Goal: Information Seeking & Learning: Learn about a topic

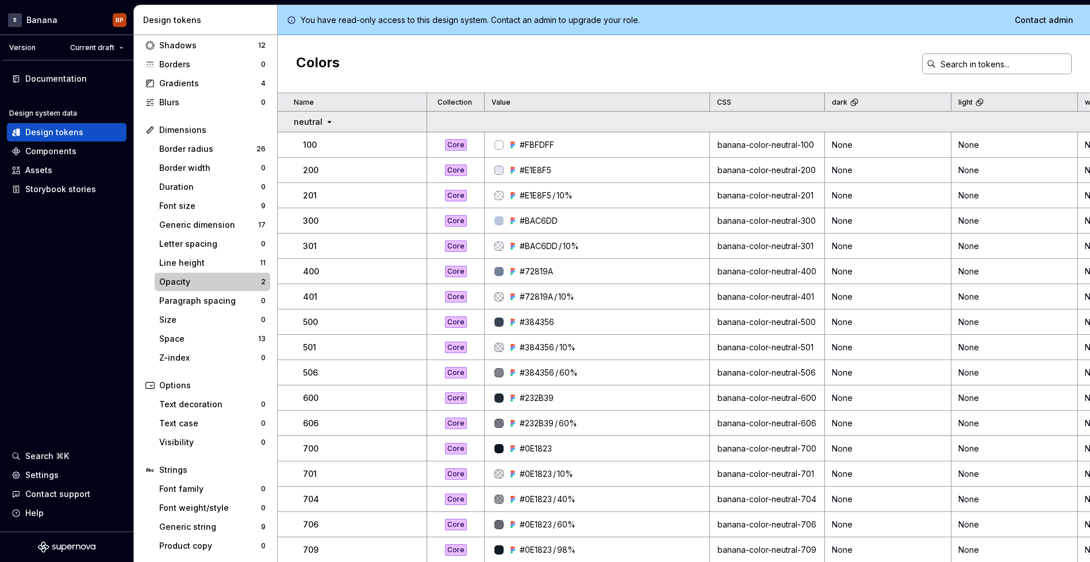
scroll to position [68, 0]
click at [973, 67] on input "text" at bounding box center [1004, 63] width 136 height 21
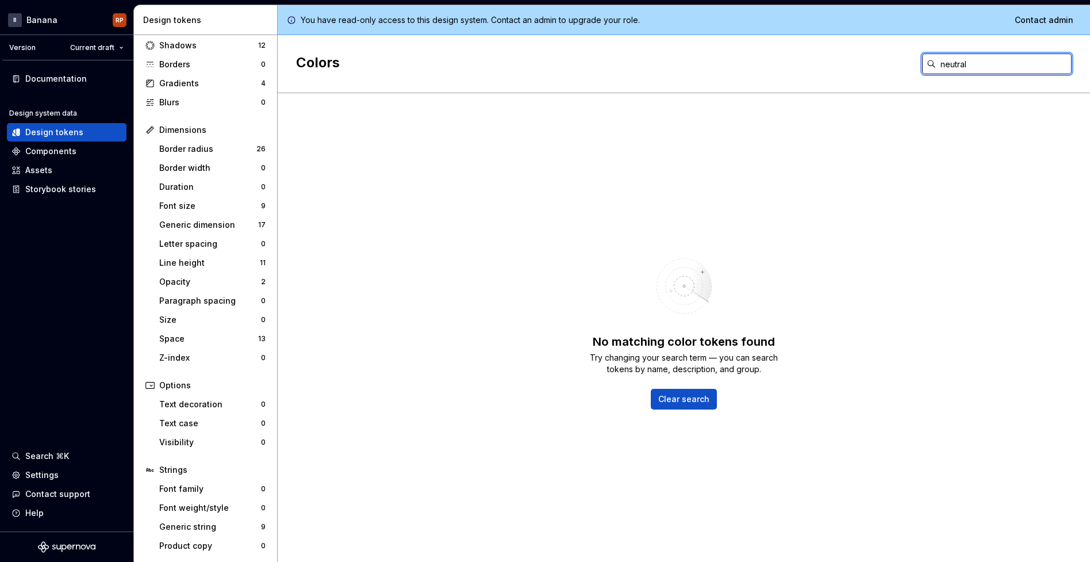
type input "neutral"
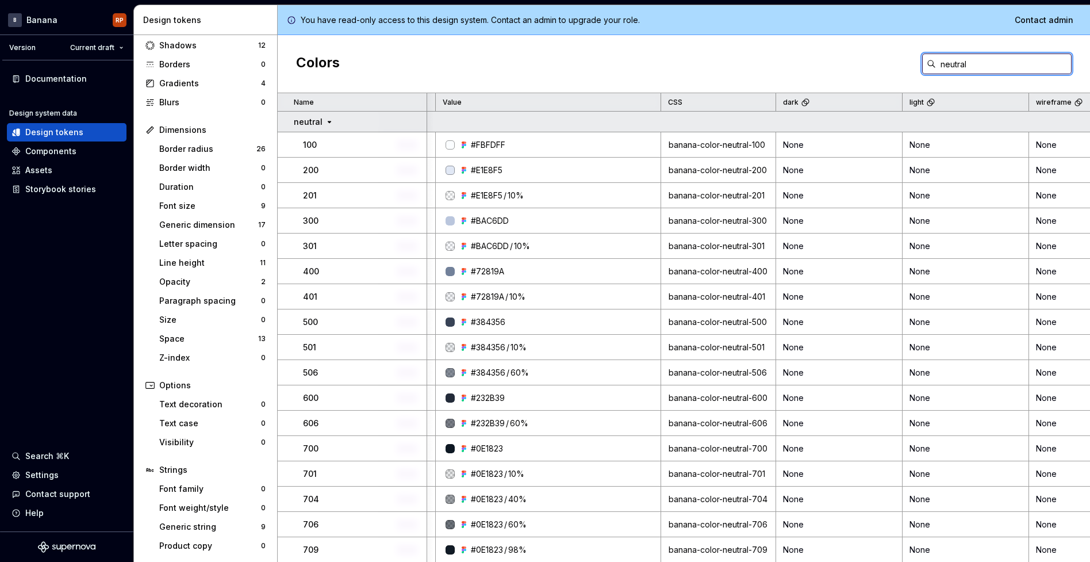
scroll to position [0, 0]
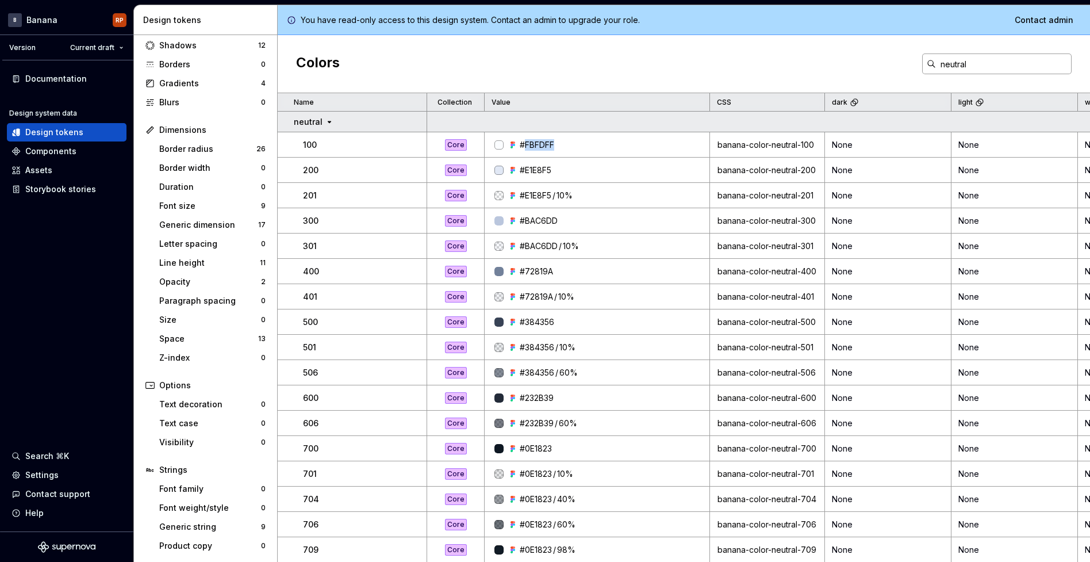
drag, startPoint x: 524, startPoint y: 145, endPoint x: 568, endPoint y: 145, distance: 44.3
click at [568, 145] on div "#FBFDFF" at bounding box center [600, 144] width 217 height 11
drag, startPoint x: 574, startPoint y: 167, endPoint x: 769, endPoint y: 171, distance: 195.0
click at [769, 171] on tr "200 Core #E1E8F5 banana-color-neutral-200 None None None #E1E8F5 $banana-neutra…" at bounding box center [996, 170] width 1436 height 25
click at [769, 171] on div "banana-color-neutral-200" at bounding box center [767, 169] width 113 height 11
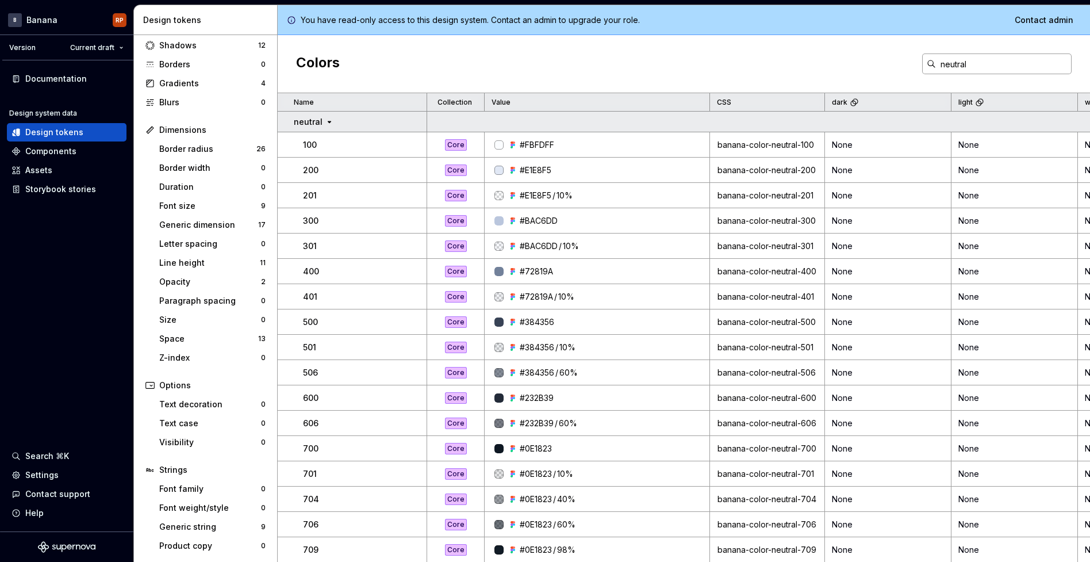
click at [777, 171] on div "banana-color-neutral-200" at bounding box center [767, 169] width 113 height 11
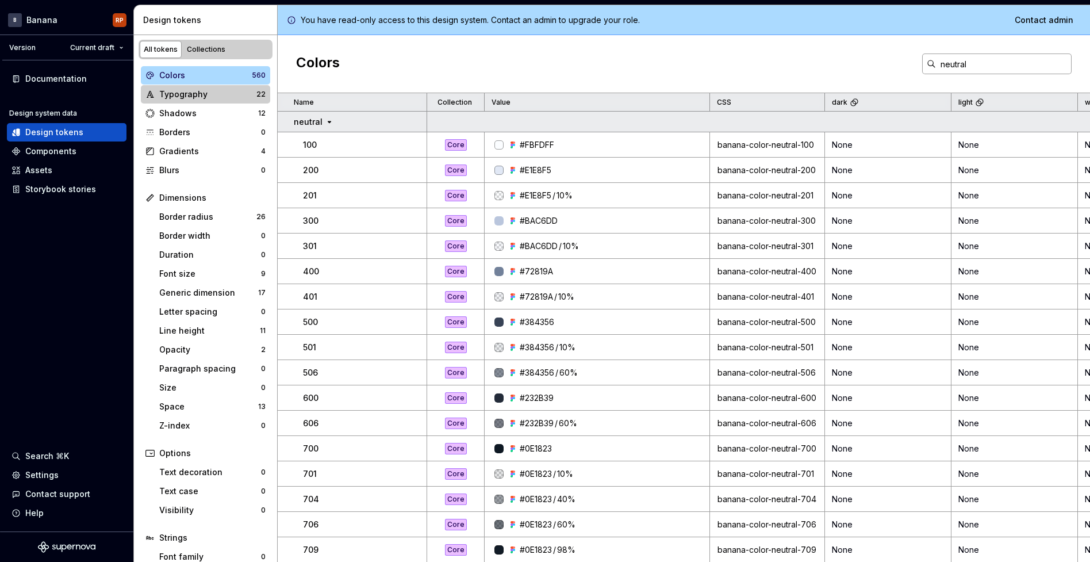
click at [196, 90] on div "Typography" at bounding box center [207, 94] width 97 height 11
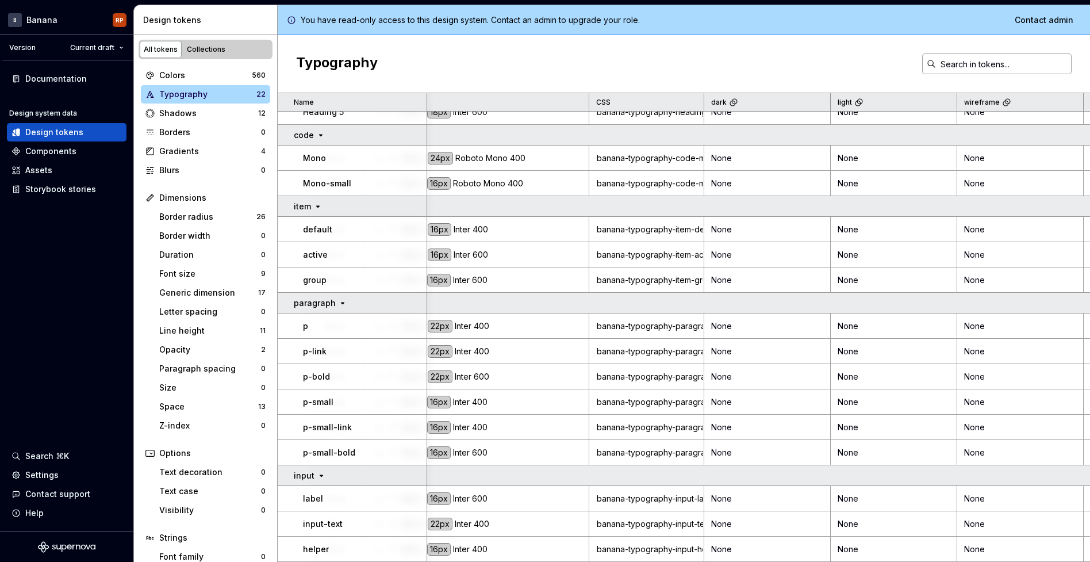
scroll to position [231, 122]
click at [665, 327] on div "banana-typography-paragraph-p" at bounding box center [644, 325] width 113 height 11
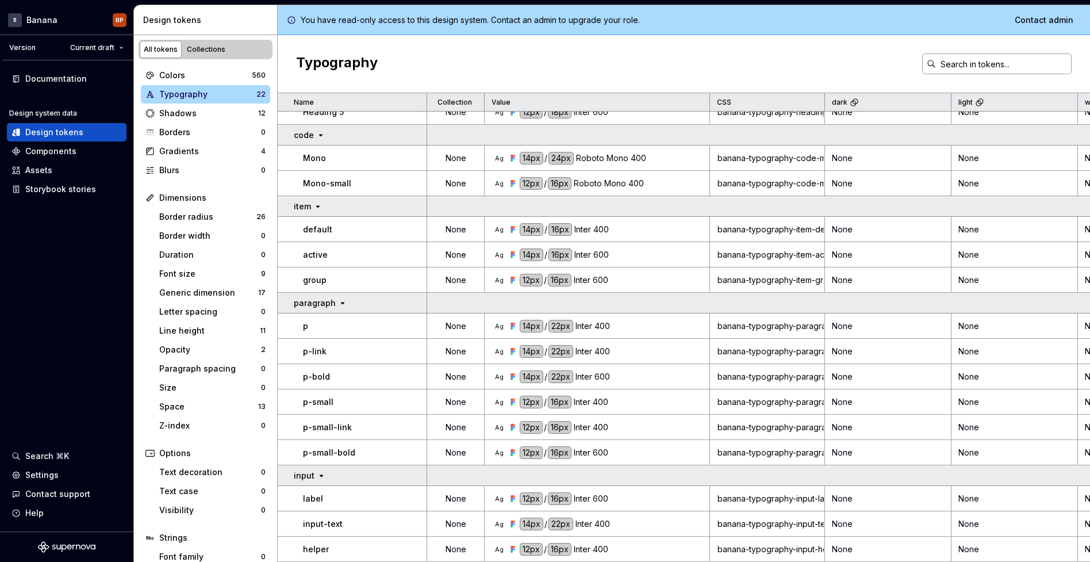
scroll to position [231, 0]
click at [182, 154] on div "Gradients" at bounding box center [210, 150] width 102 height 11
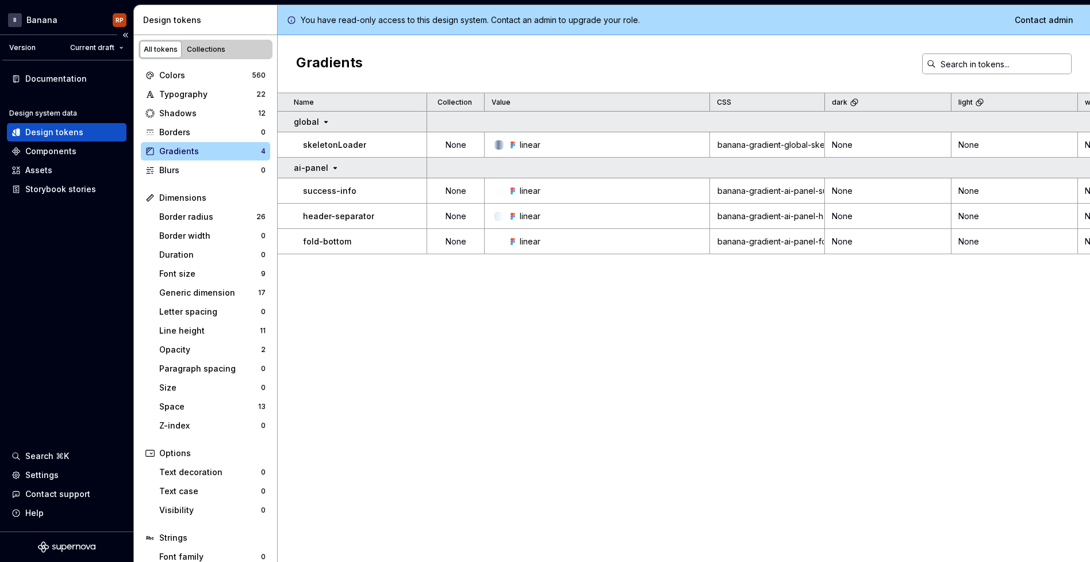
scroll to position [1, 0]
click at [48, 153] on div "Components" at bounding box center [50, 150] width 51 height 11
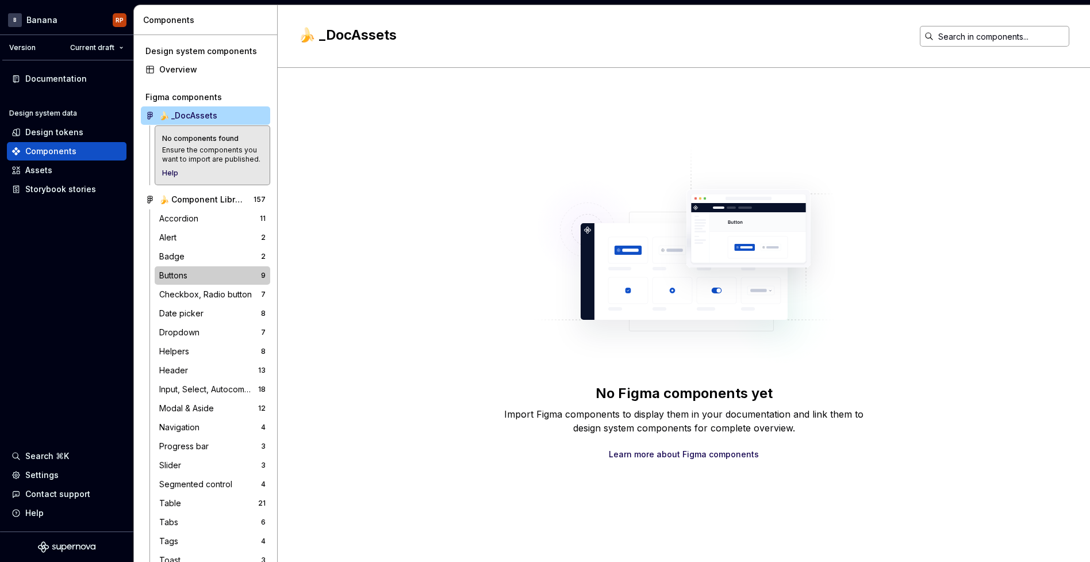
click at [188, 271] on div "Buttons" at bounding box center [175, 275] width 33 height 11
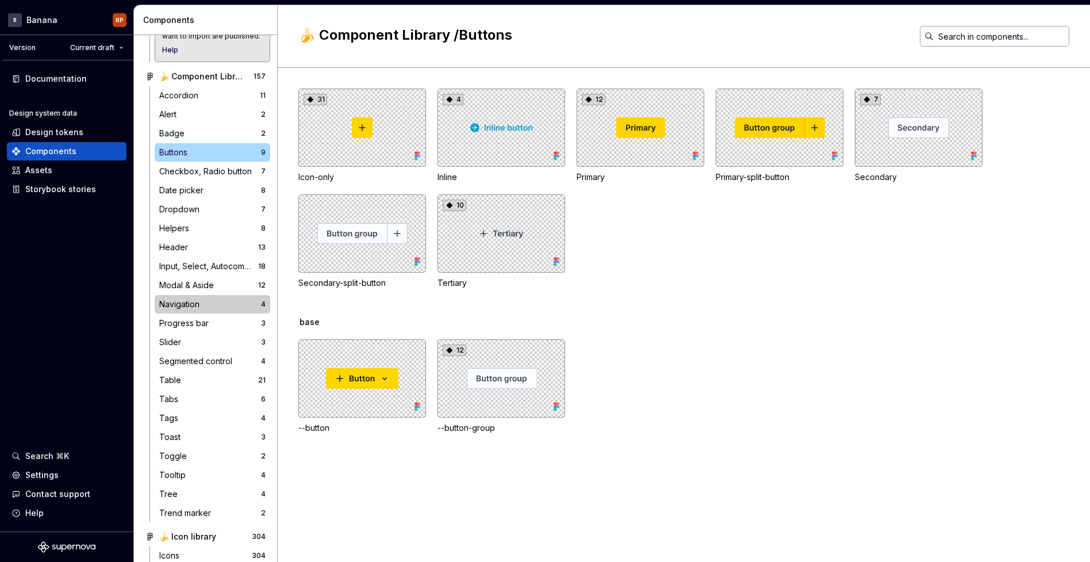
scroll to position [125, 0]
click at [198, 262] on div "Input, Select, Autocomplete" at bounding box center [208, 264] width 99 height 11
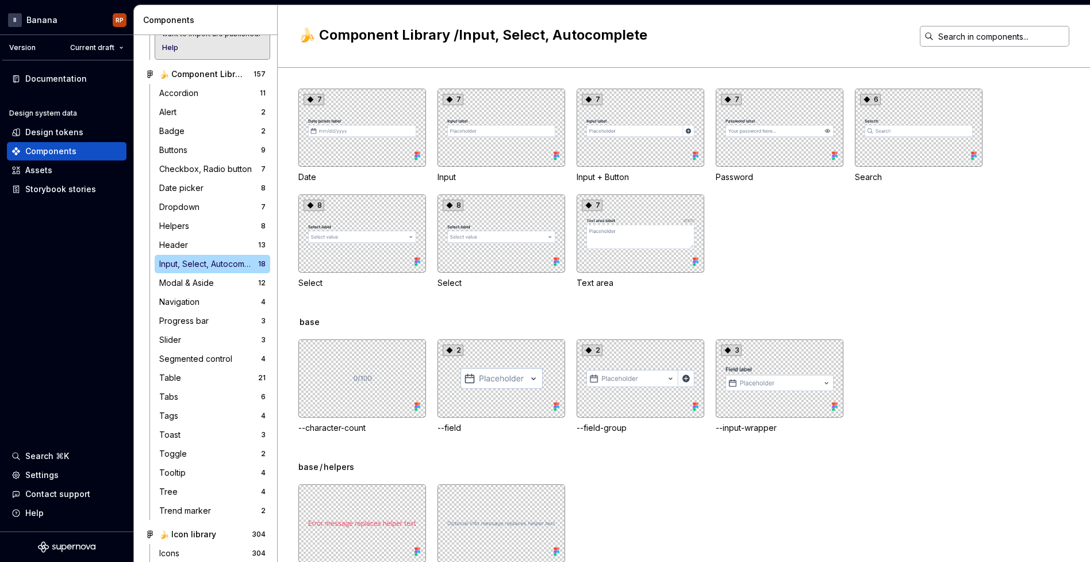
click at [274, 223] on div "Design system components Overview Figma components 🍌 _DocAssets No components f…" at bounding box center [205, 298] width 143 height 527
click at [362, 228] on div "8" at bounding box center [362, 233] width 128 height 78
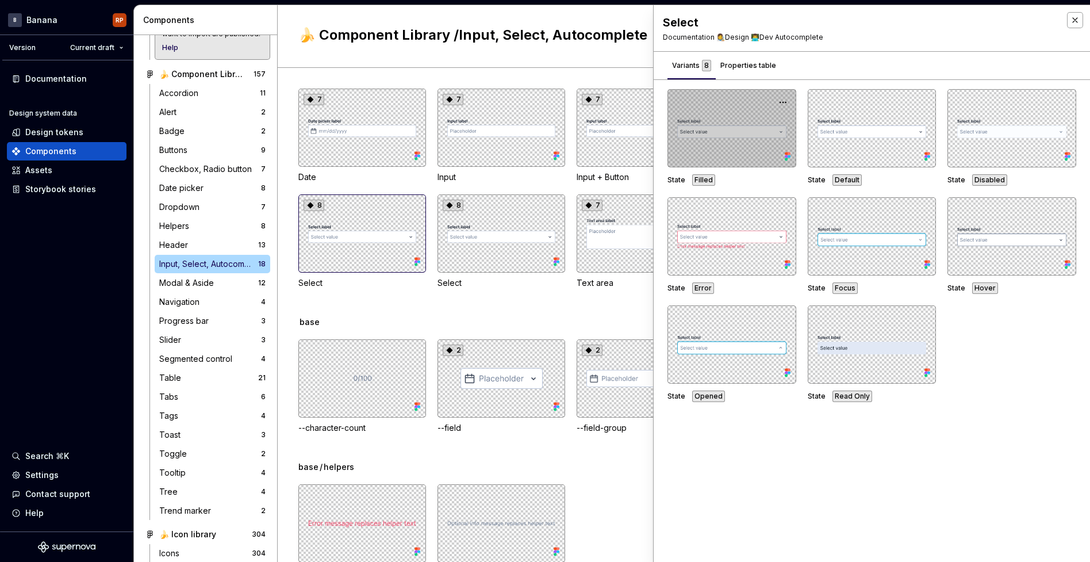
click at [761, 124] on div at bounding box center [732, 128] width 129 height 78
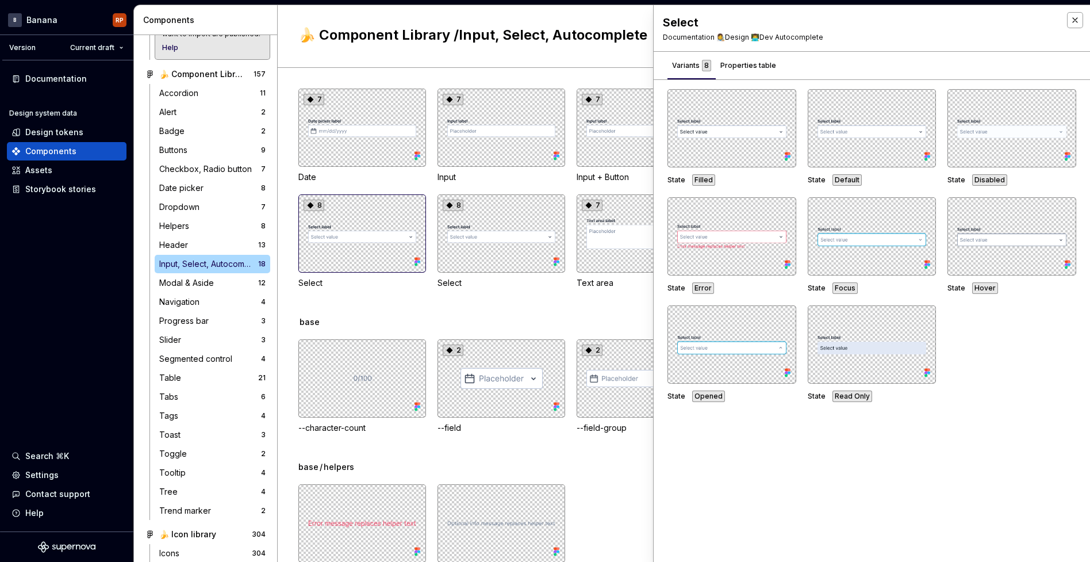
click at [740, 44] on div "Select Documentation 👩‍🎨Design 👨‍💻Dev Autocomplete" at bounding box center [872, 28] width 436 height 46
click at [734, 62] on div "Properties table" at bounding box center [748, 65] width 56 height 11
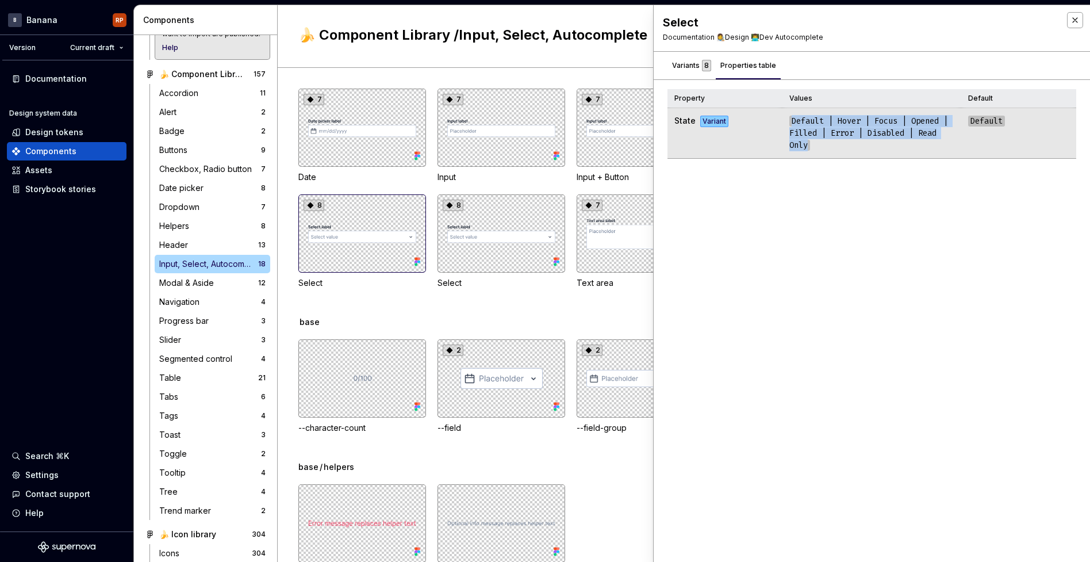
drag, startPoint x: 841, startPoint y: 125, endPoint x: 908, endPoint y: 142, distance: 69.3
click at [907, 142] on tr "State Variant Default | Hover | Focus | Opened | Filled | Error | Disabled | Re…" at bounding box center [872, 133] width 409 height 51
drag, startPoint x: 908, startPoint y: 142, endPoint x: 929, endPoint y: 133, distance: 22.7
click at [910, 141] on td "Default | Hover | Focus | Opened | Filled | Error | Disabled | Read Only" at bounding box center [872, 133] width 179 height 51
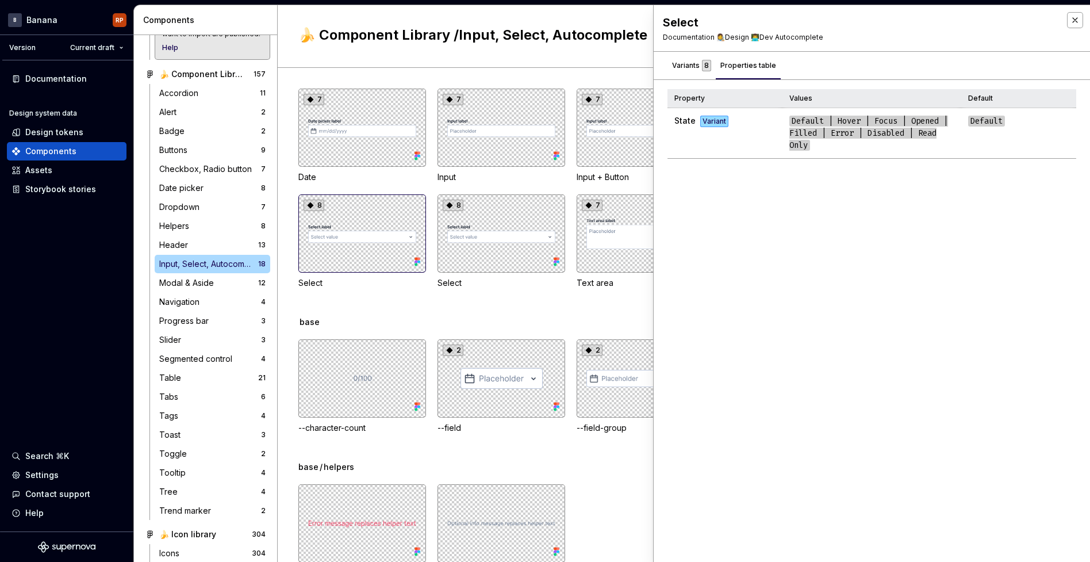
drag, startPoint x: 1079, startPoint y: 17, endPoint x: 930, endPoint y: 8, distance: 148.6
click at [1078, 17] on button "button" at bounding box center [1075, 20] width 16 height 16
